Goal: Transaction & Acquisition: Purchase product/service

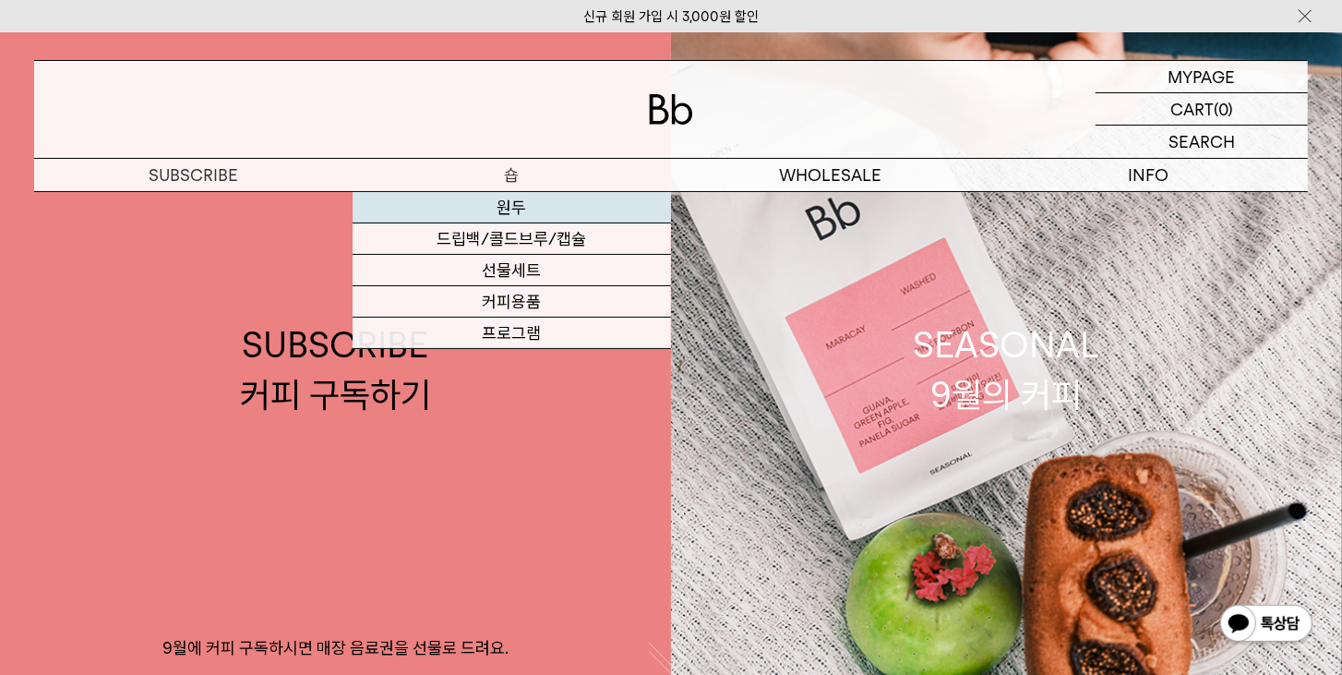
click at [513, 212] on link "원두" at bounding box center [512, 207] width 318 height 31
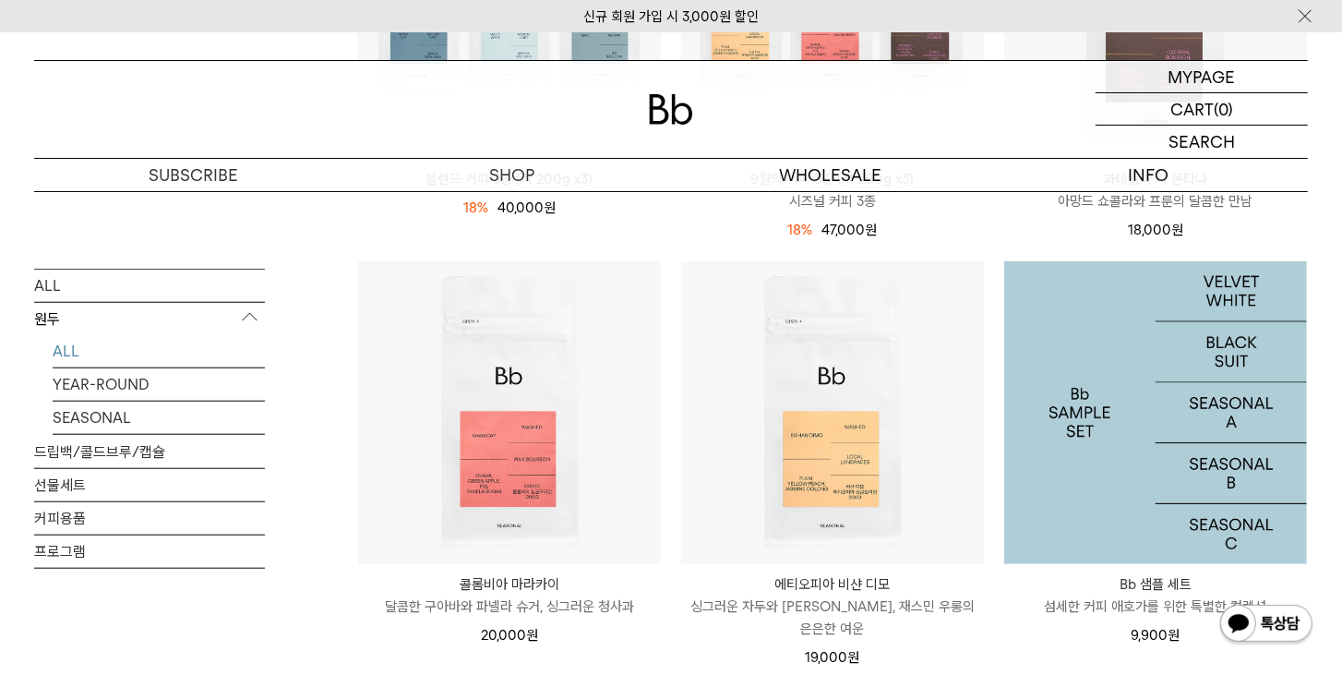
scroll to position [949, 0]
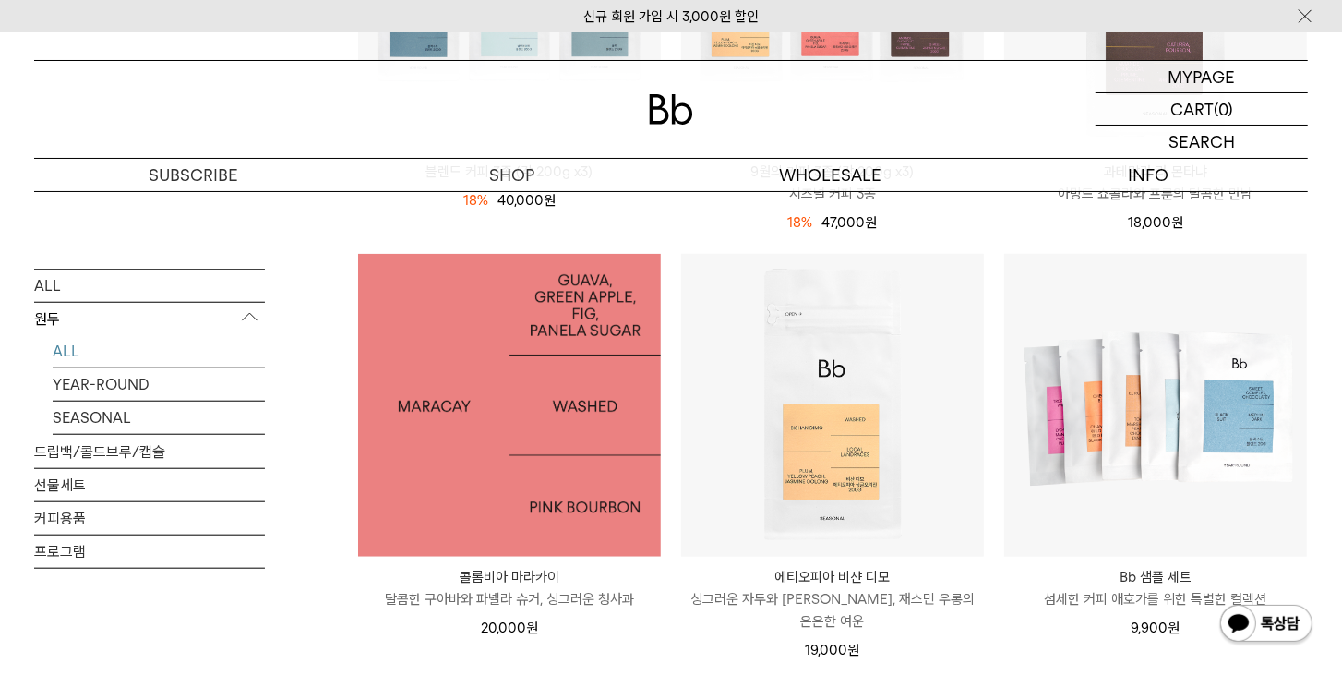
click at [503, 414] on img at bounding box center [509, 405] width 303 height 303
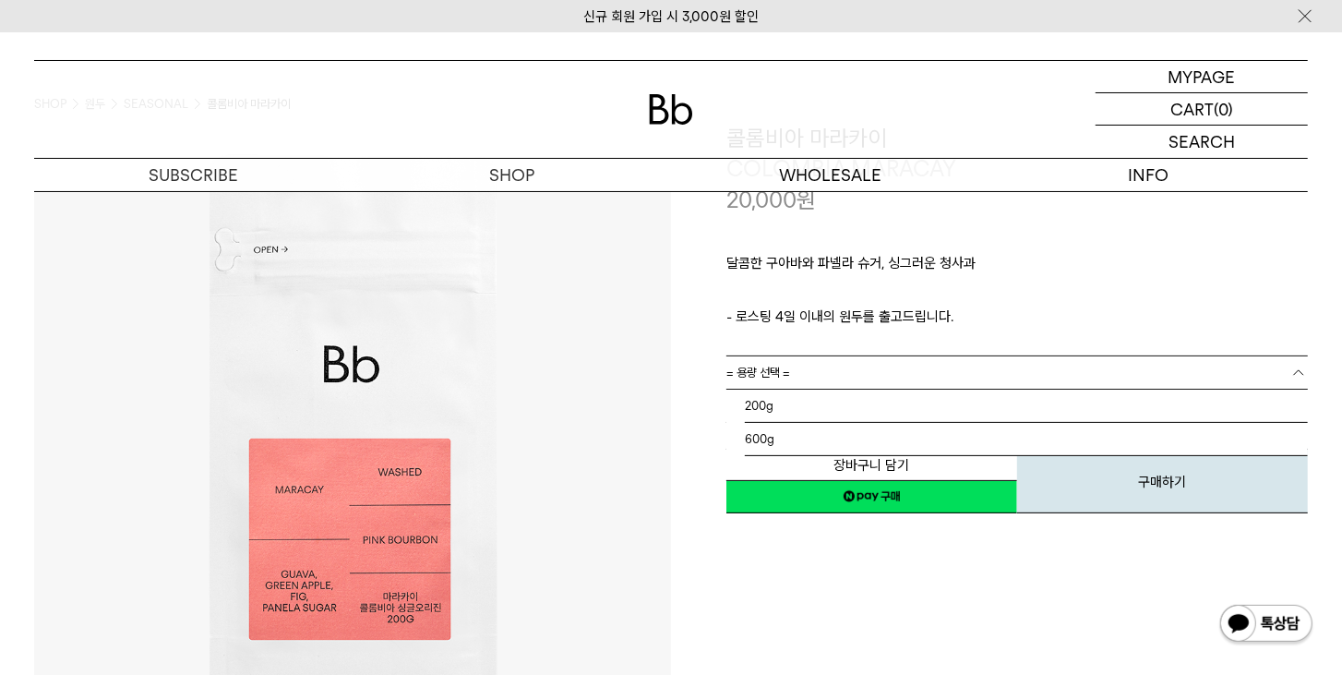
click at [811, 379] on link "= 용량 선택 =" at bounding box center [1016, 372] width 581 height 32
click at [791, 432] on li "600g" at bounding box center [1026, 439] width 563 height 33
click at [828, 413] on link "= 분쇄도 선택 =" at bounding box center [1016, 405] width 581 height 32
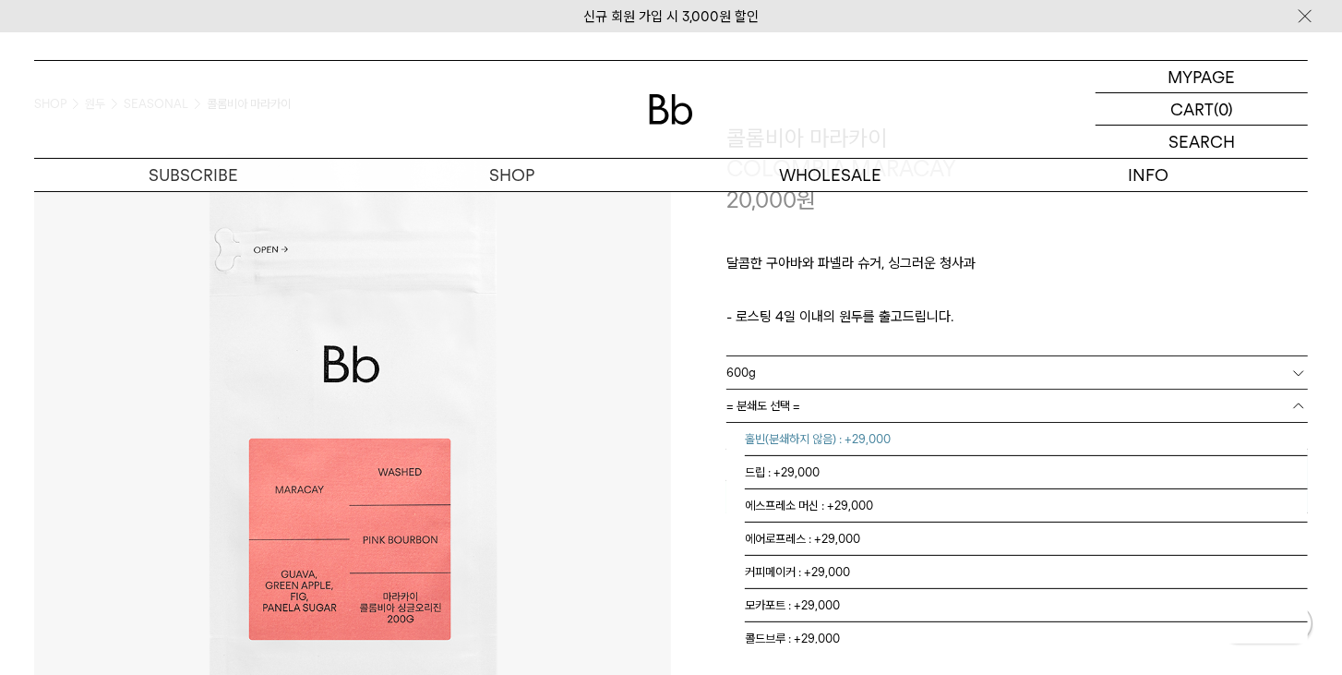
click at [818, 441] on li "홀빈(분쇄하지 않음) : +29,000" at bounding box center [1026, 439] width 563 height 33
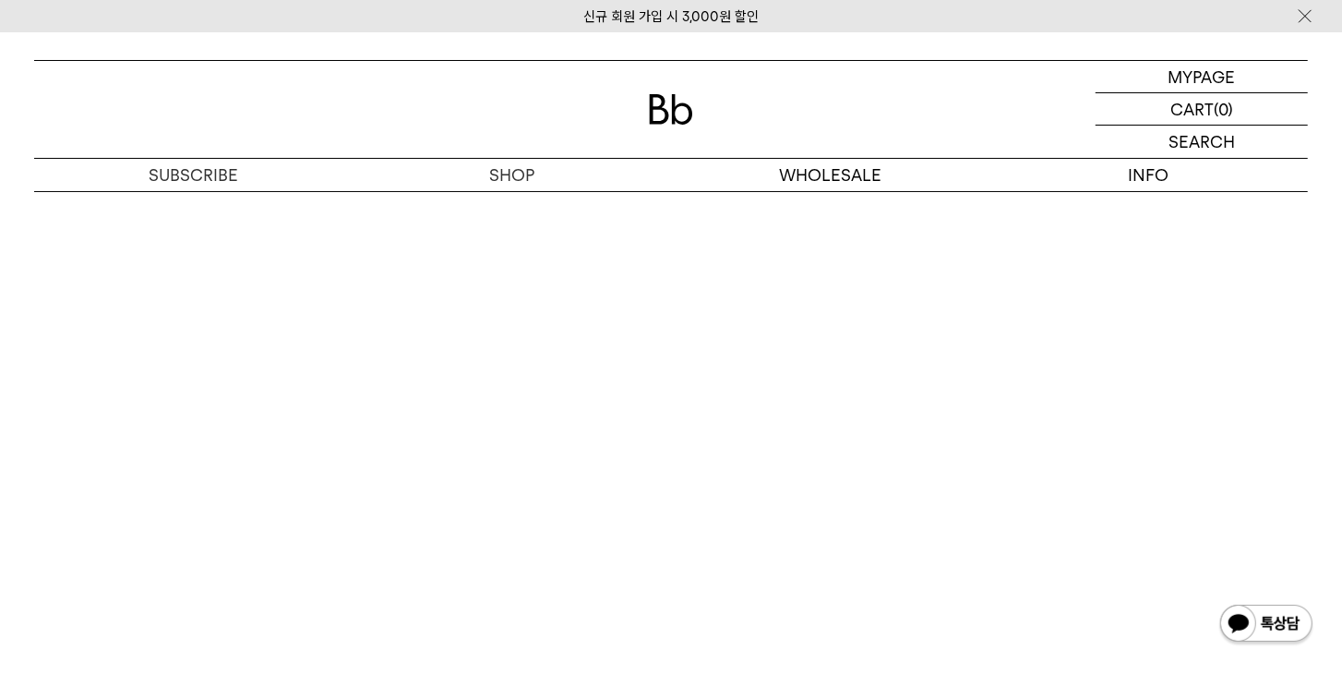
scroll to position [4114, 0]
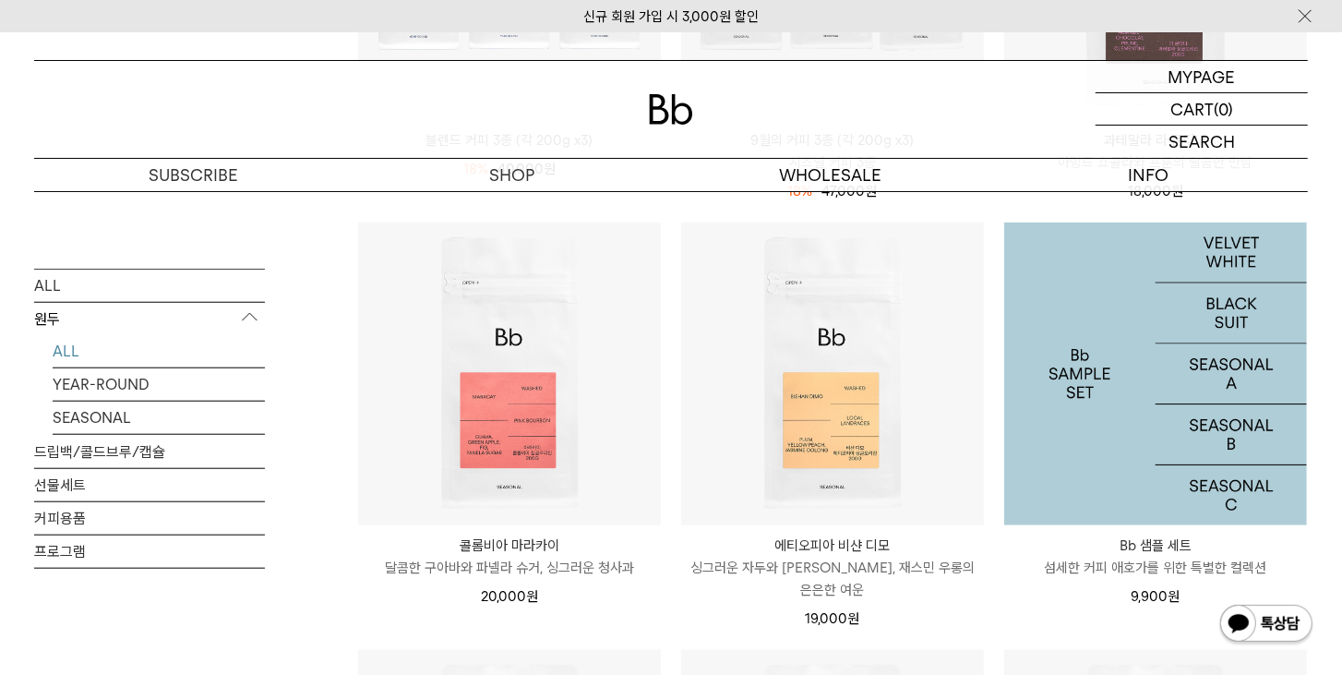
scroll to position [1054, 0]
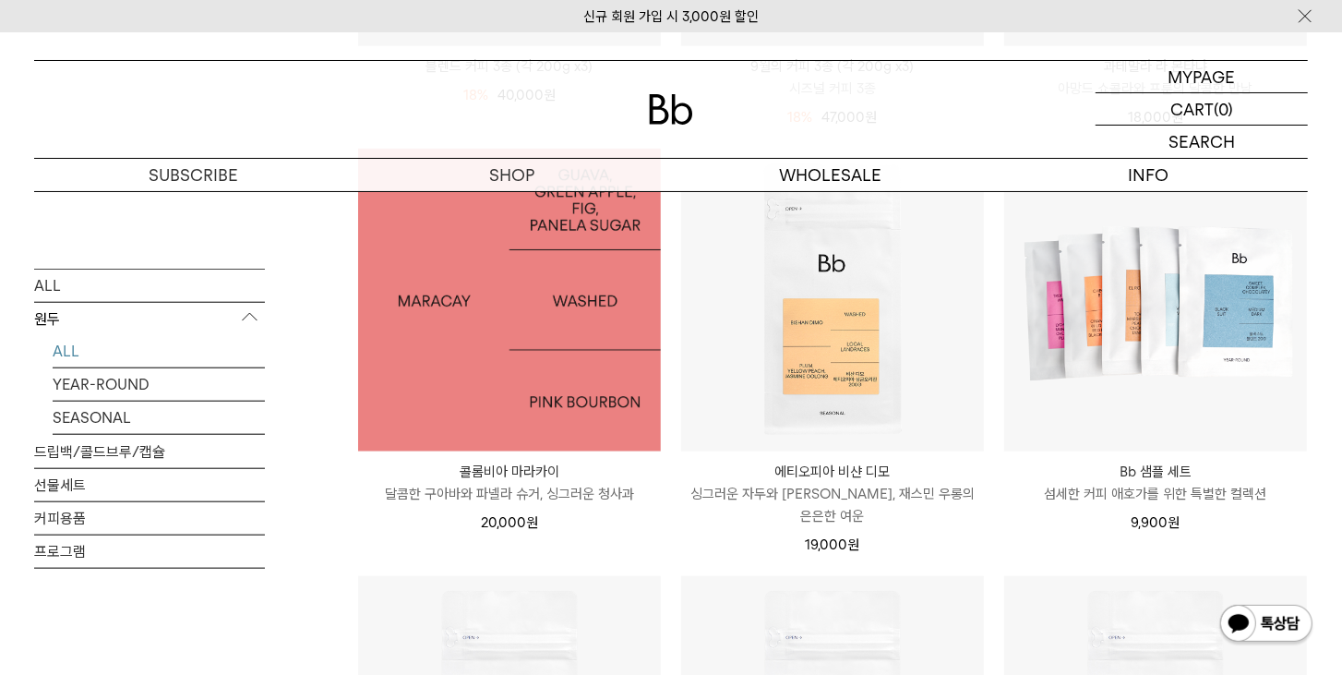
click at [476, 377] on img at bounding box center [509, 300] width 303 height 303
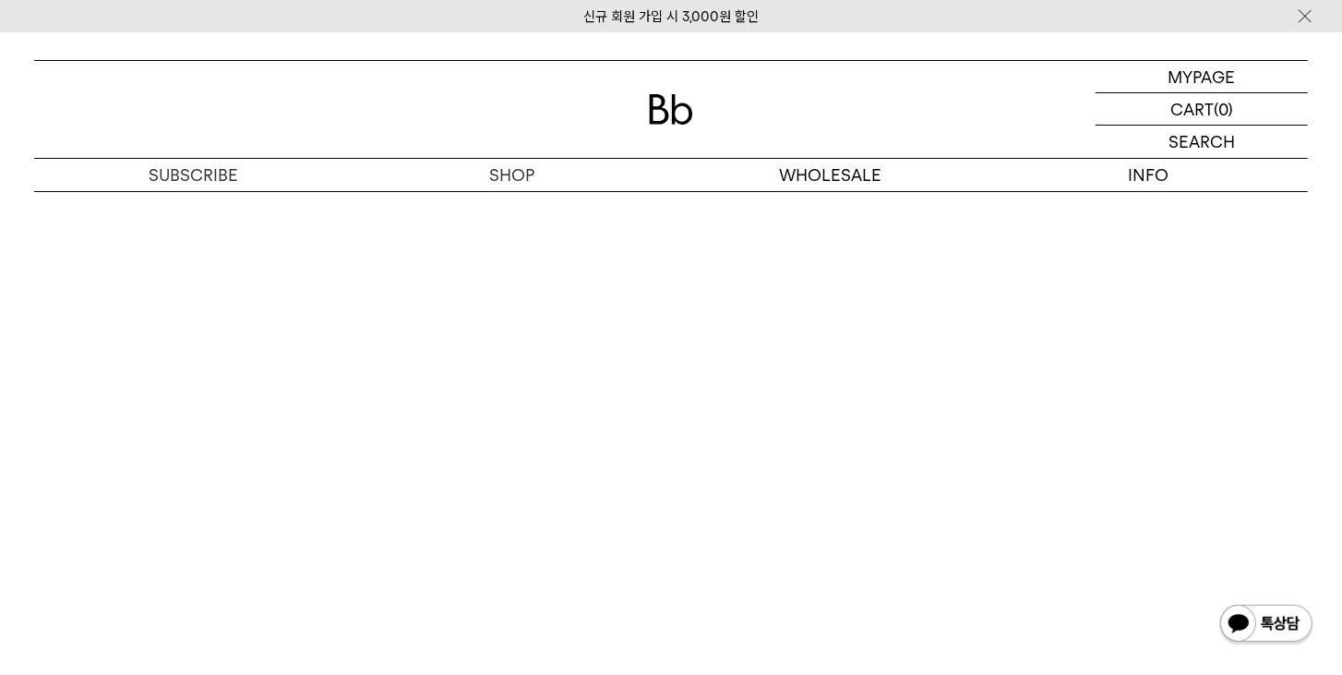
scroll to position [3692, 0]
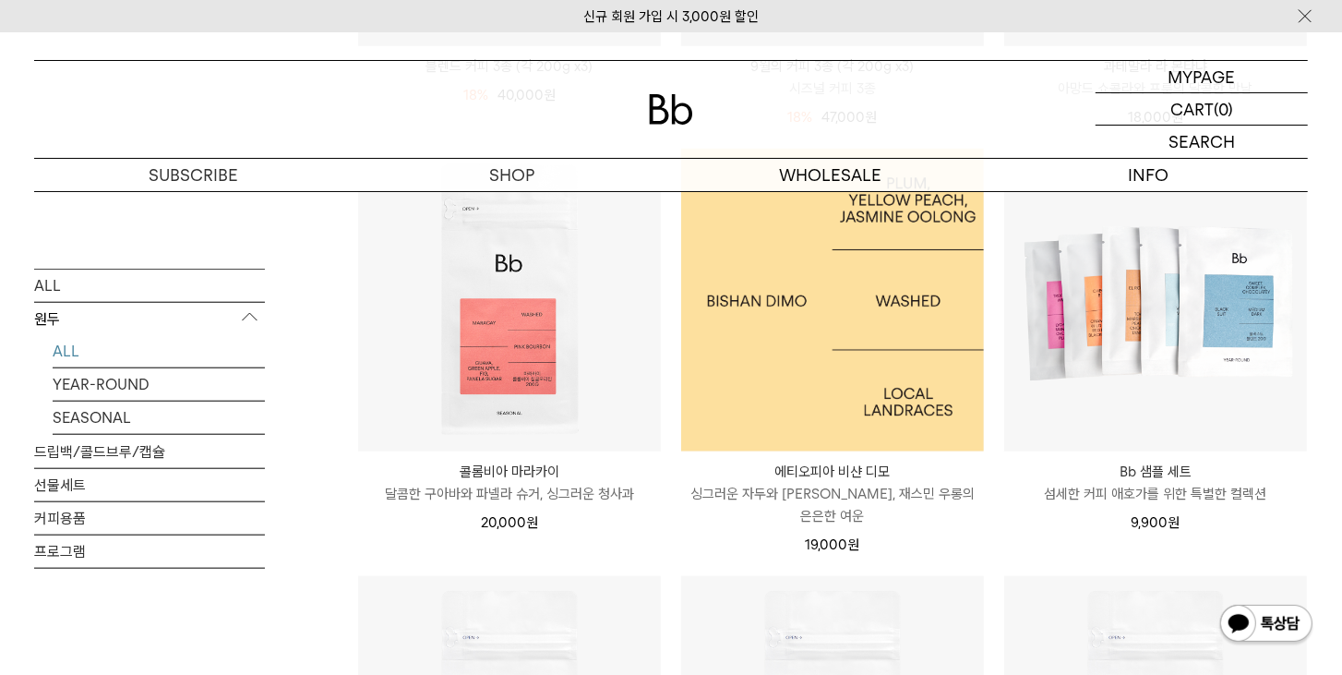
click at [775, 331] on img at bounding box center [832, 300] width 303 height 303
